Goal: Information Seeking & Learning: Check status

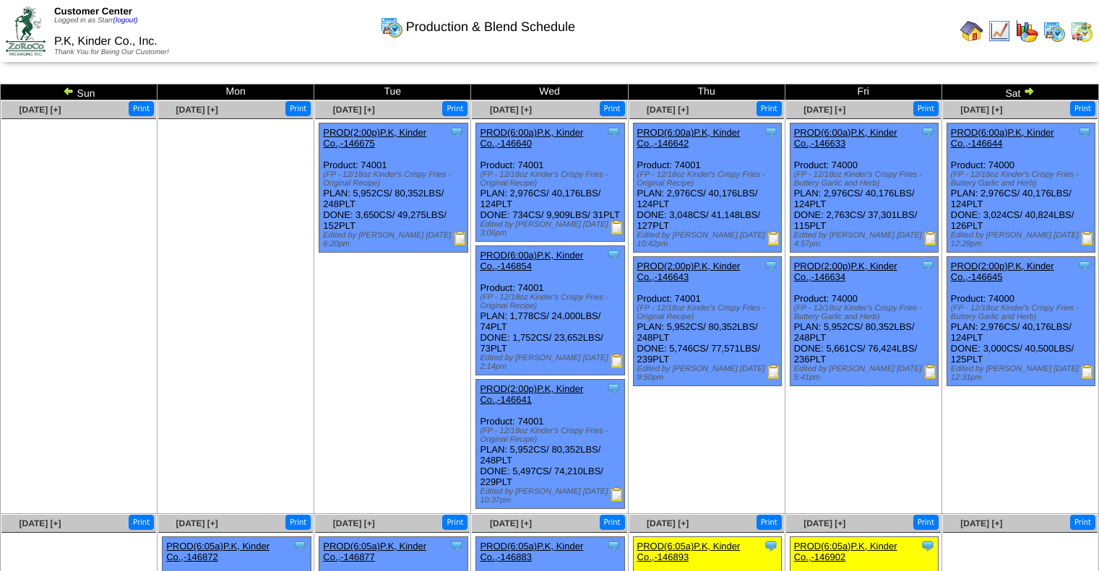
scroll to position [272, 0]
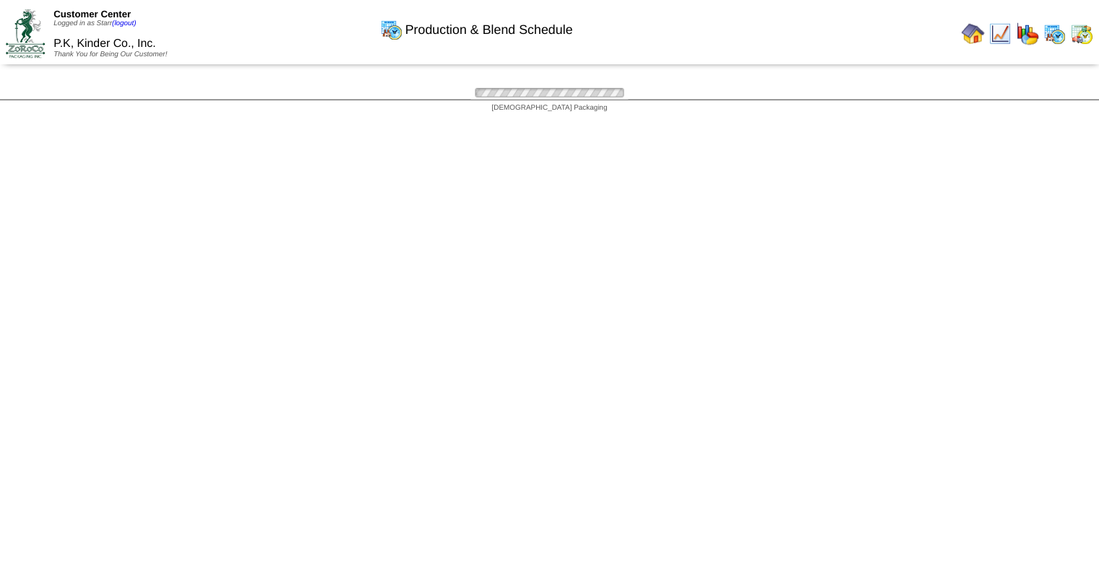
scroll to position [253, 0]
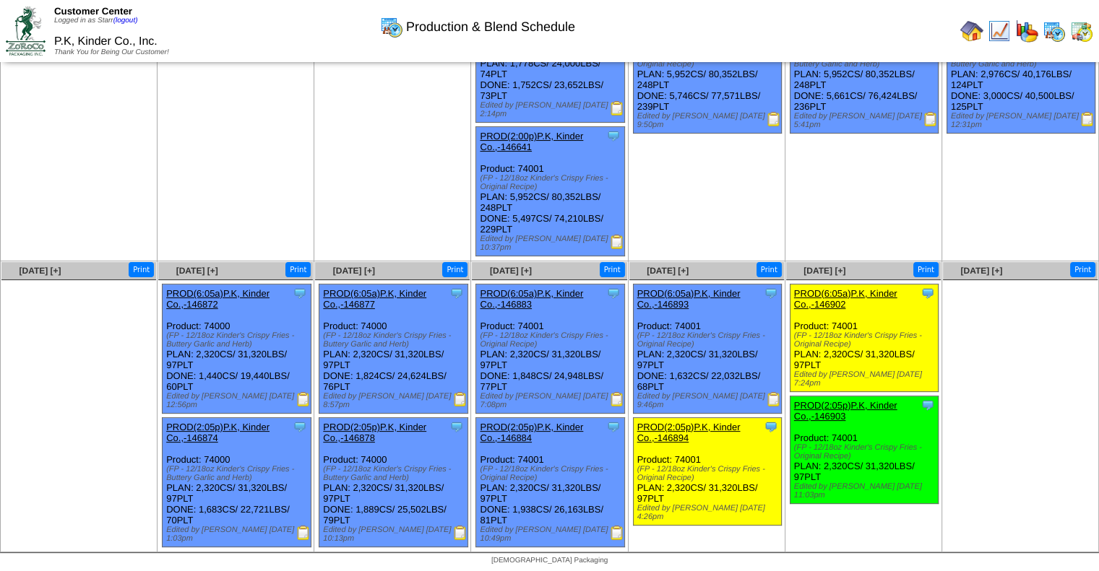
click at [616, 535] on img at bounding box center [617, 533] width 14 height 14
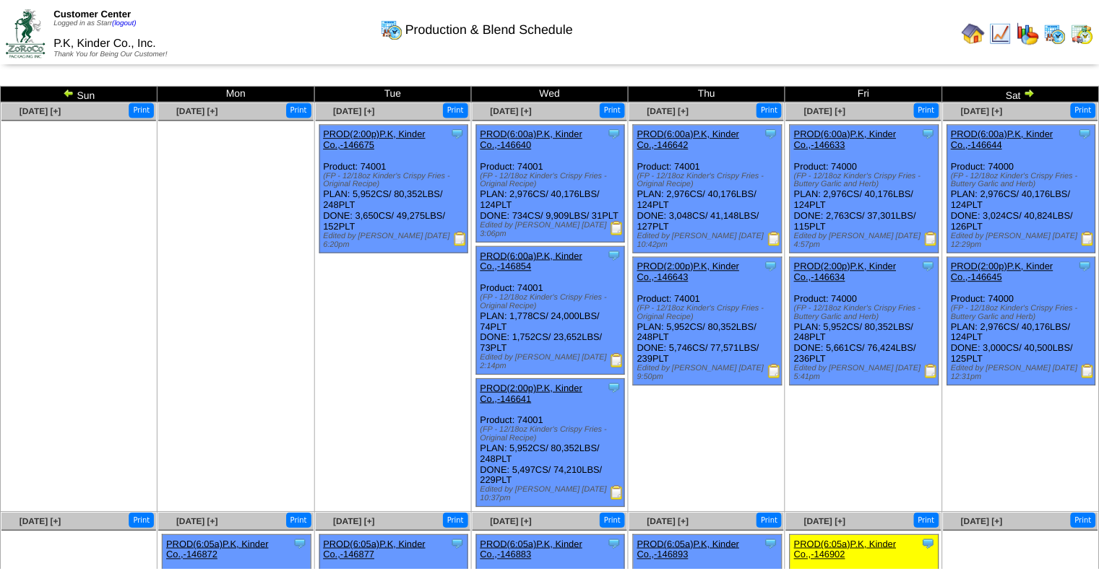
scroll to position [253, 0]
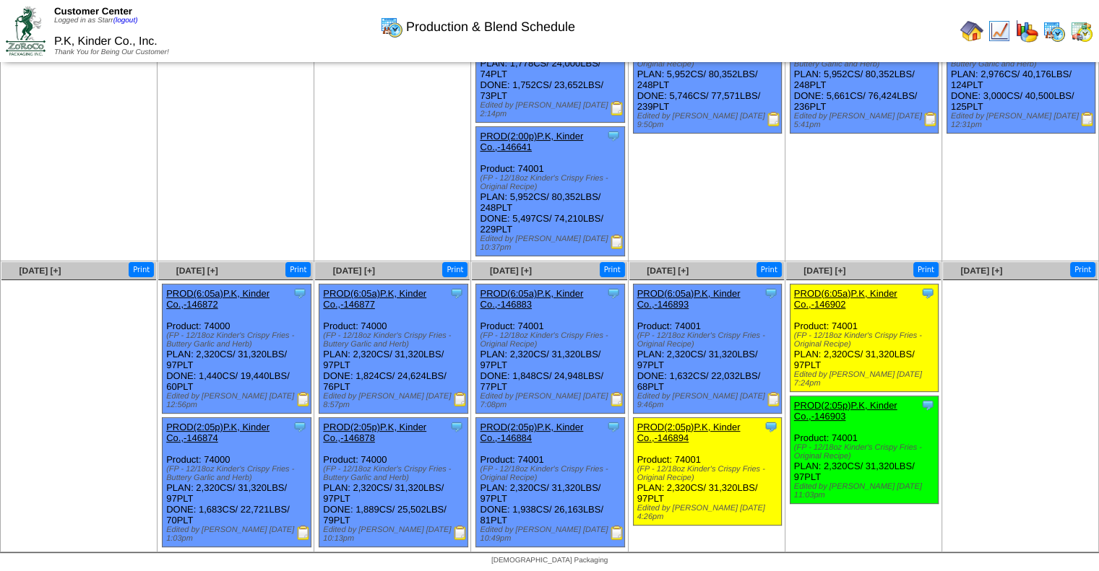
click at [771, 404] on img at bounding box center [773, 399] width 14 height 14
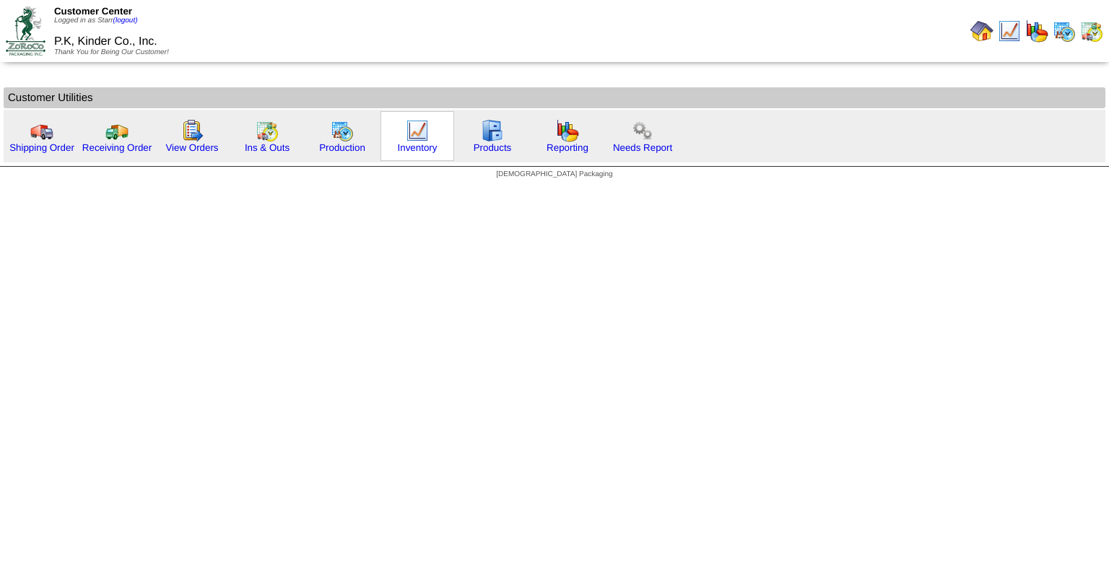
click at [422, 138] on img at bounding box center [417, 130] width 23 height 23
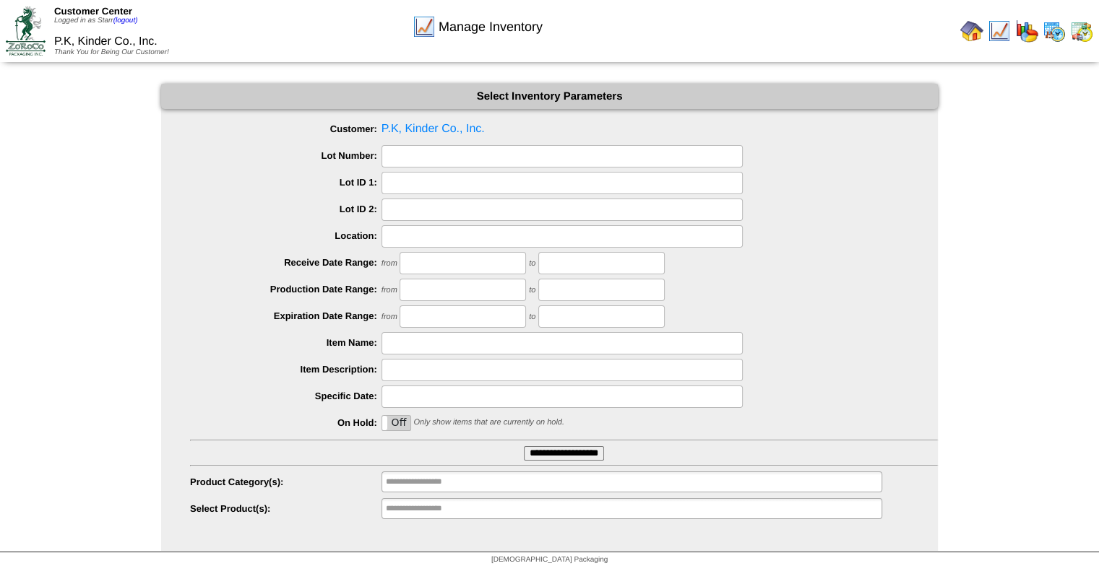
click at [1029, 32] on img at bounding box center [1026, 31] width 23 height 23
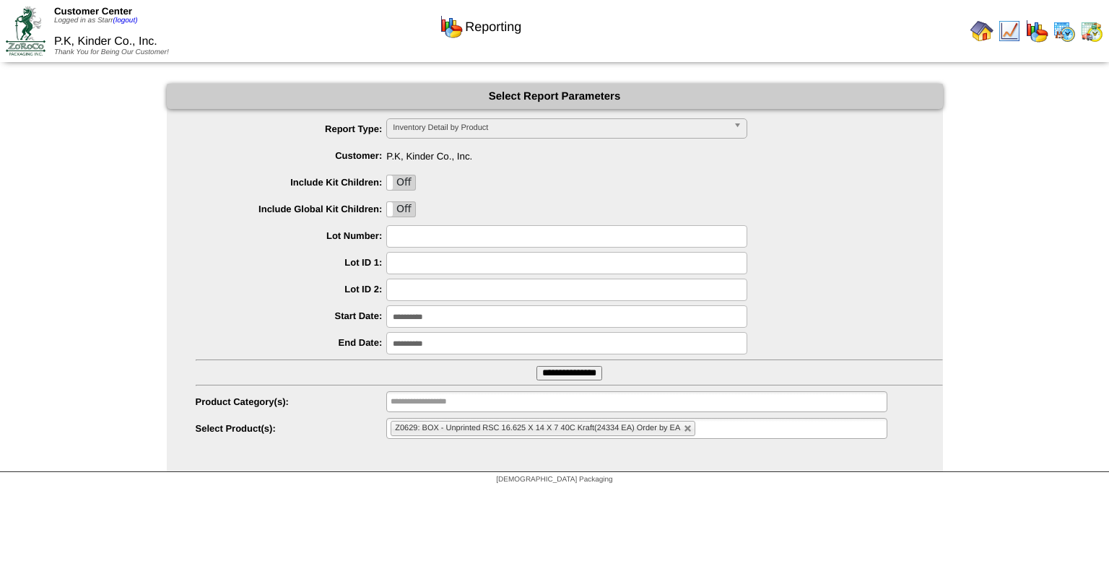
click at [544, 340] on input "**********" at bounding box center [566, 343] width 361 height 22
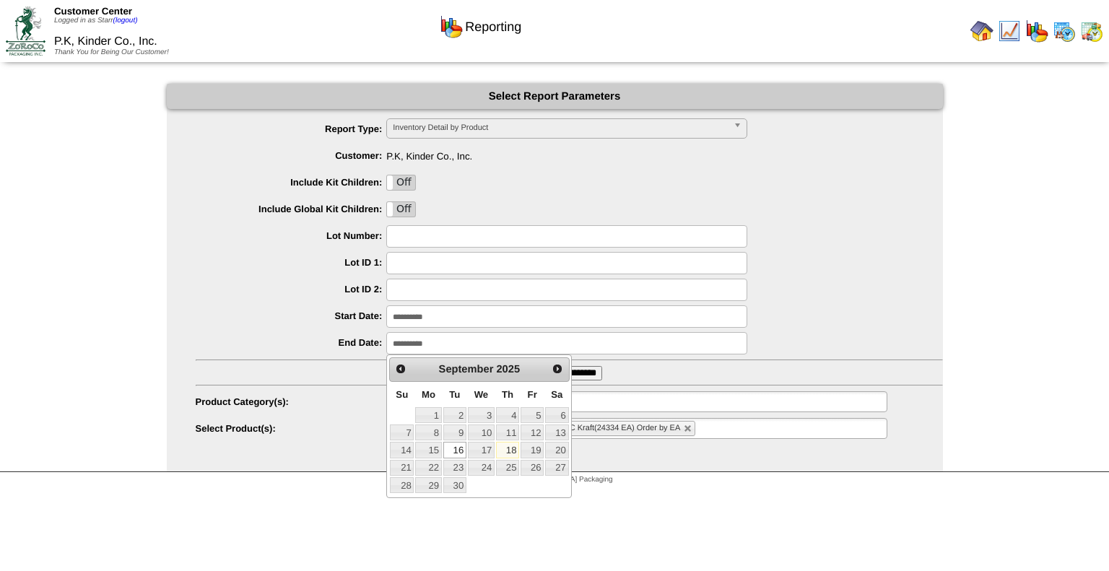
click at [464, 446] on link "16" at bounding box center [455, 450] width 23 height 16
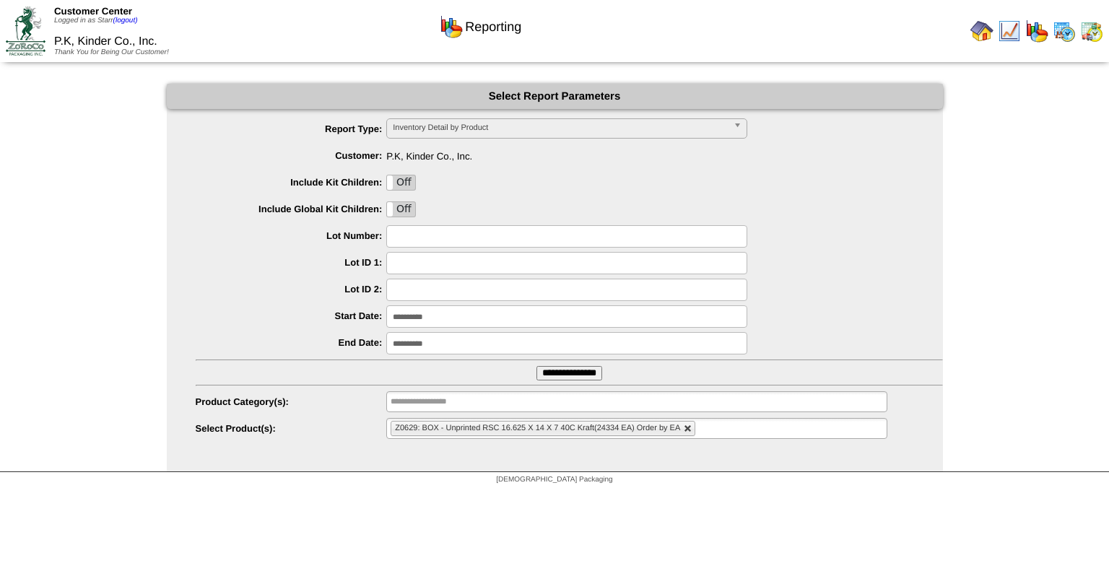
click at [688, 428] on link at bounding box center [688, 429] width 9 height 9
type input "**********"
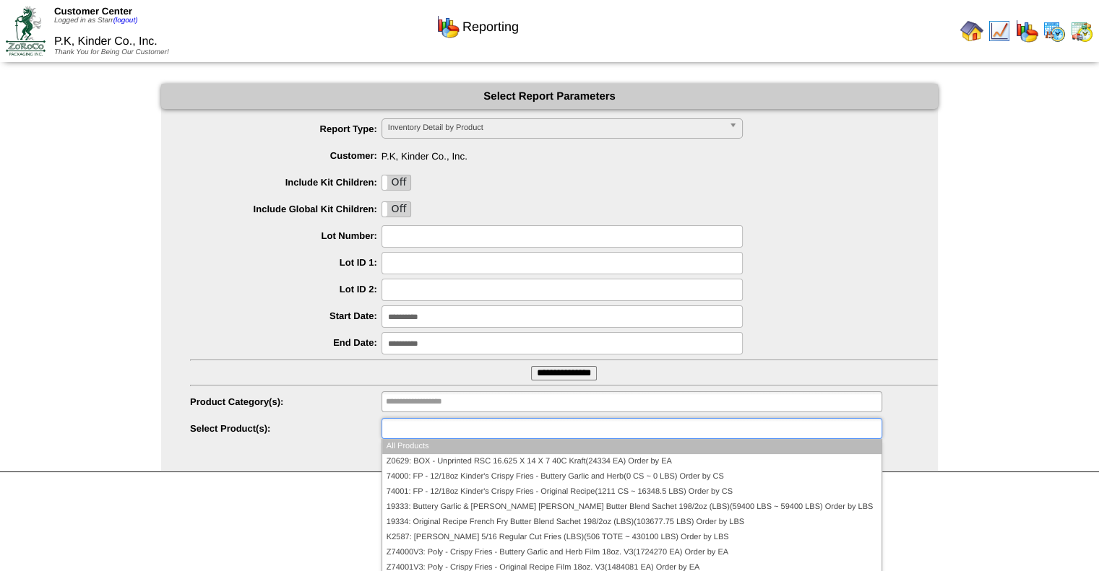
click at [688, 428] on ul at bounding box center [631, 428] width 501 height 21
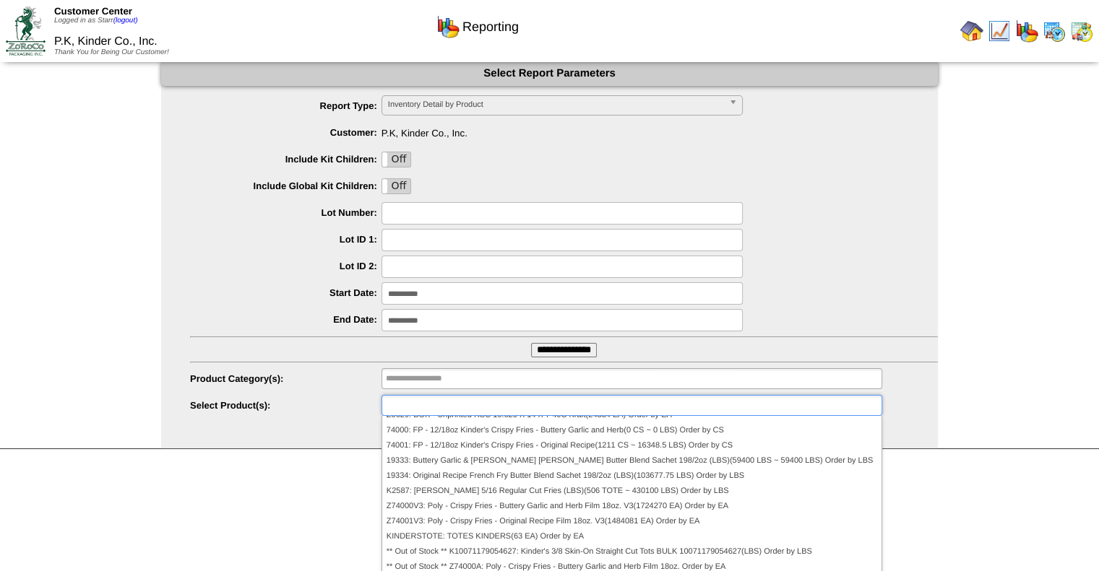
scroll to position [41, 0]
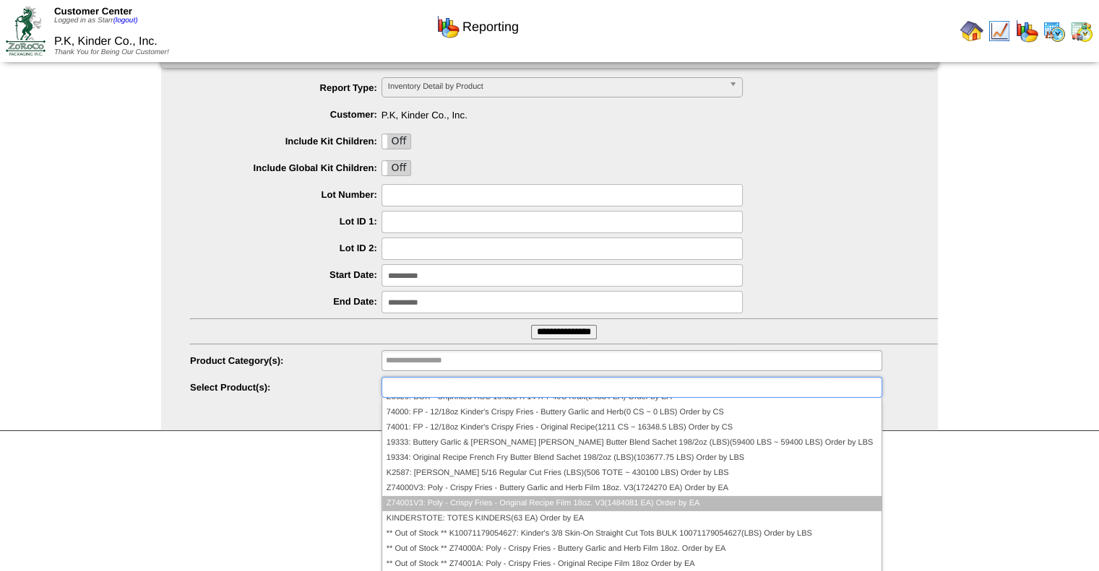
click at [645, 505] on li "Z74001V3: Poly - Crispy Fries - Original Recipe Film 18oz. V3(1484081 EA) Order…" at bounding box center [631, 503] width 499 height 15
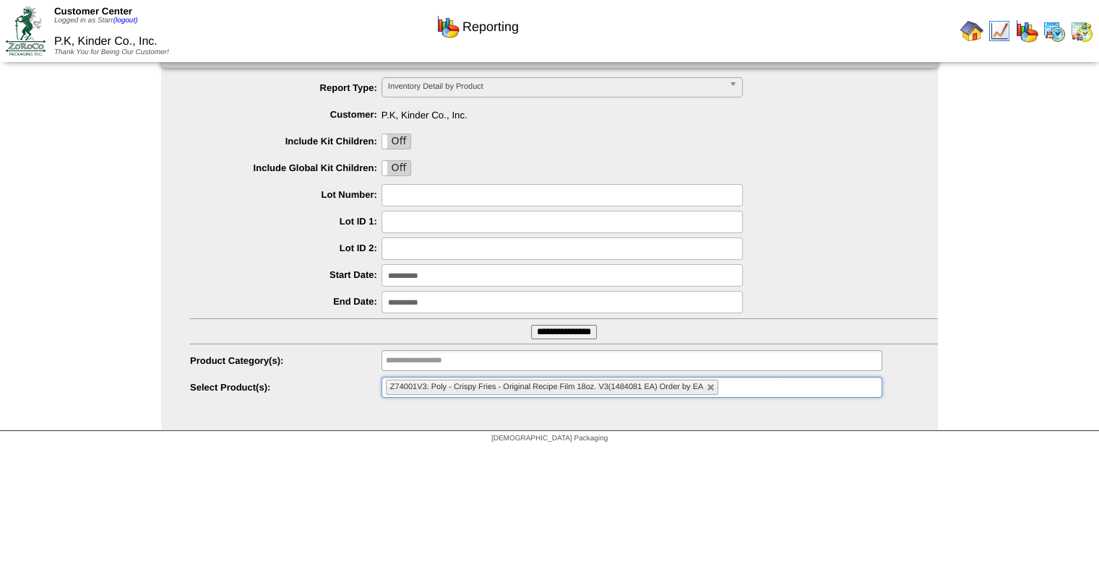
click at [582, 328] on input "**********" at bounding box center [564, 332] width 66 height 14
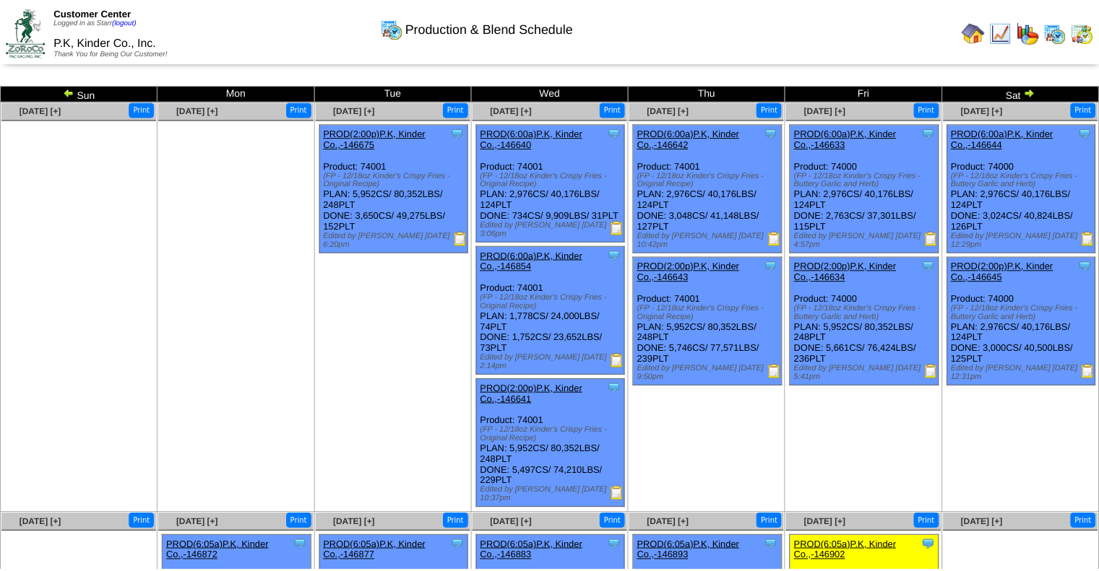
scroll to position [253, 0]
